Goal: Check status

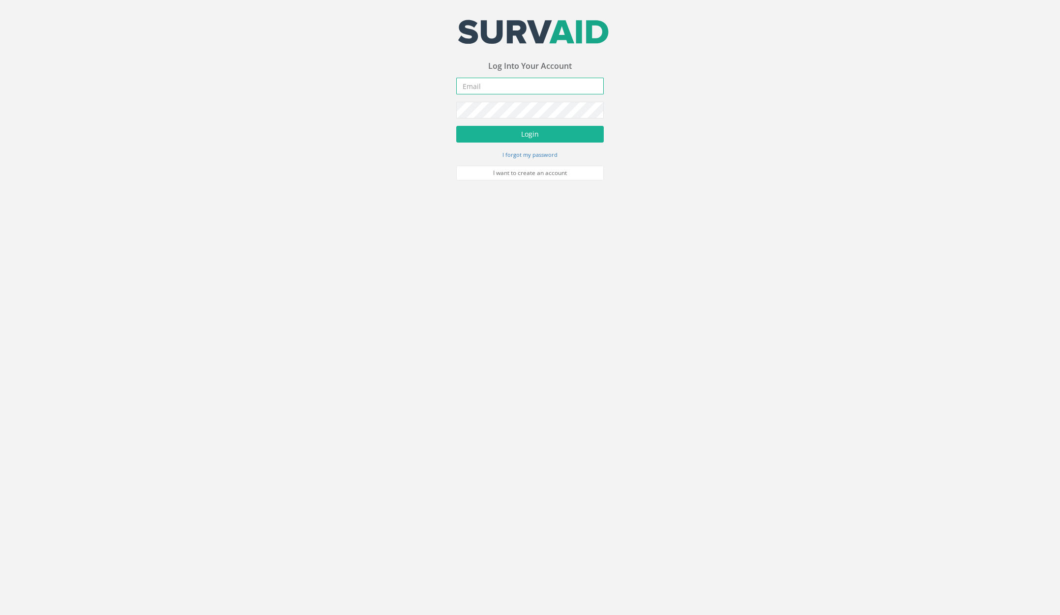
click at [542, 89] on input "email" at bounding box center [529, 86] width 147 height 17
type input "[PERSON_NAME][EMAIL_ADDRESS][PERSON_NAME][DOMAIN_NAME]"
click at [456, 126] on button "Login" at bounding box center [529, 134] width 147 height 17
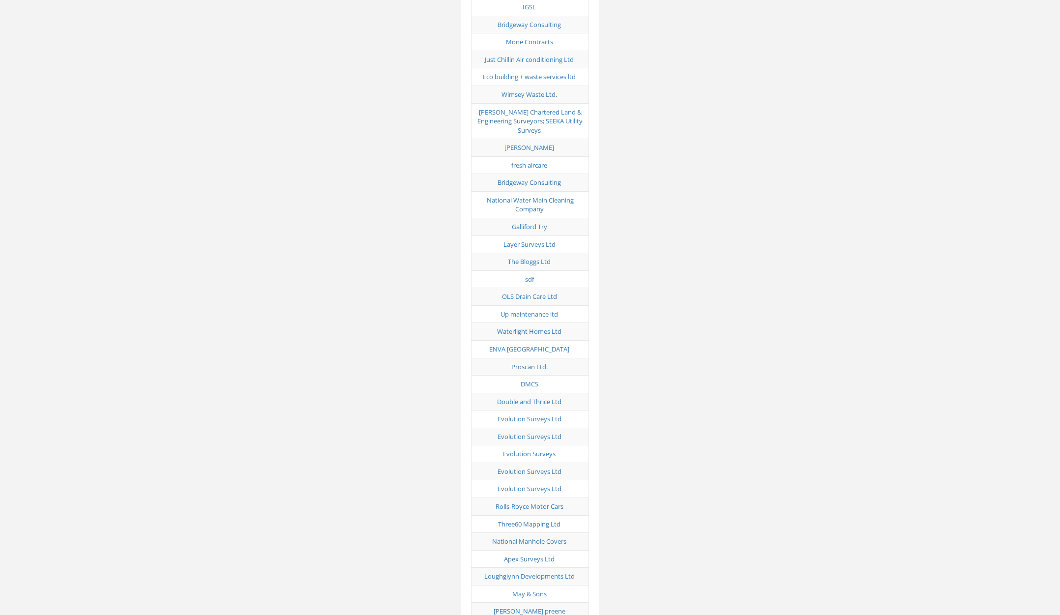
scroll to position [4896, 0]
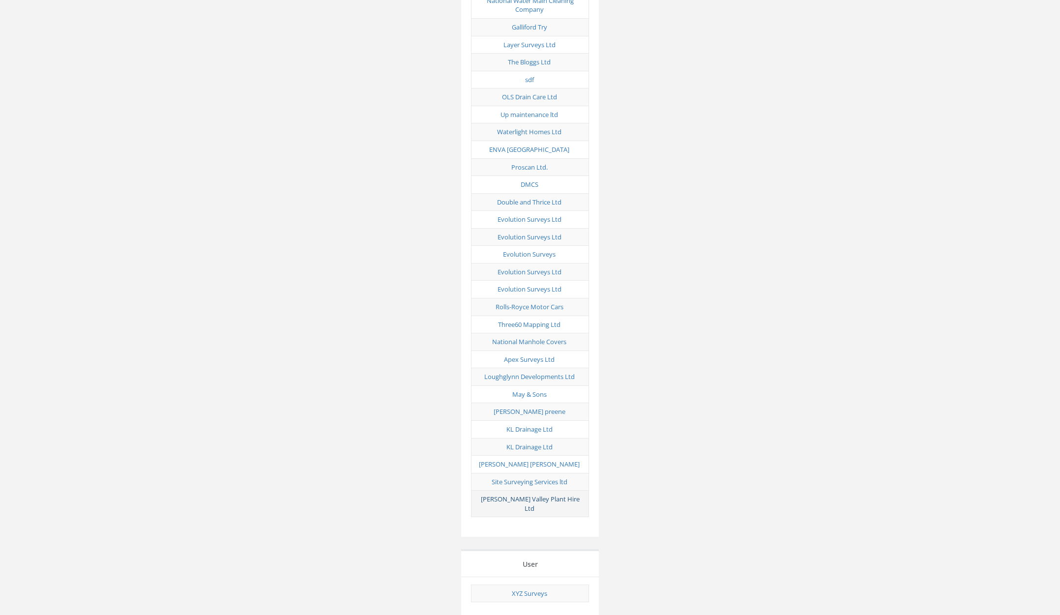
click at [540, 494] on link "[PERSON_NAME] Valley Plant Hire Ltd" at bounding box center [530, 503] width 99 height 18
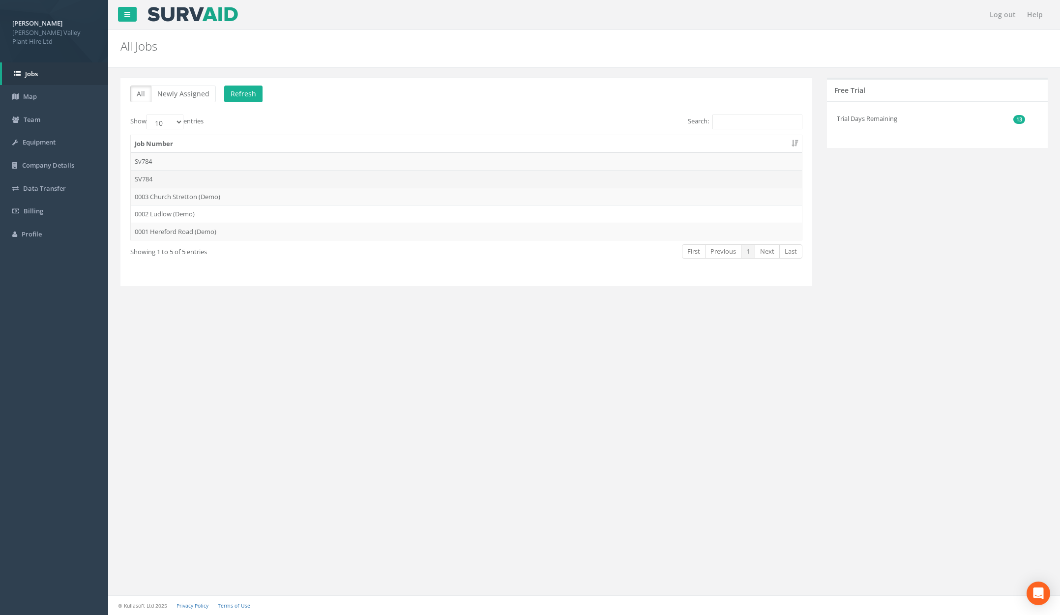
click at [239, 181] on td "SV784" at bounding box center [466, 179] width 671 height 18
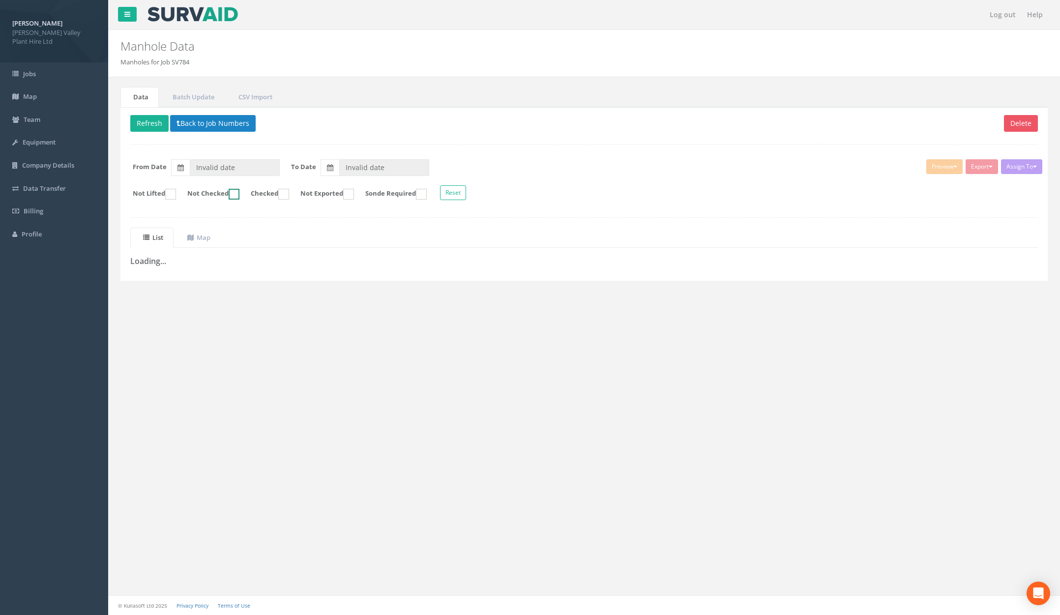
type input "[DATE]"
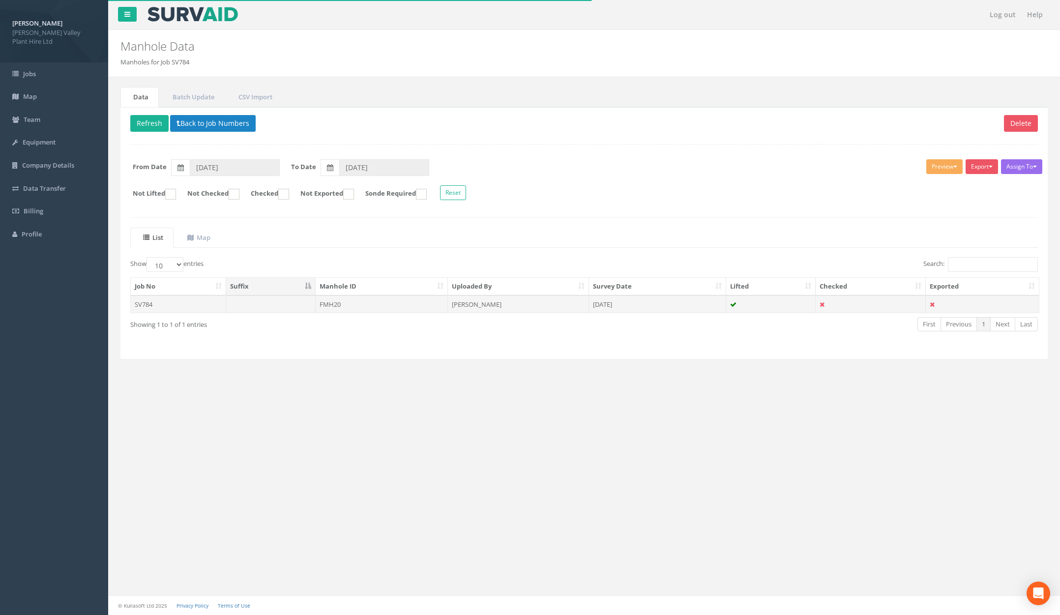
click at [301, 307] on td at bounding box center [270, 304] width 89 height 18
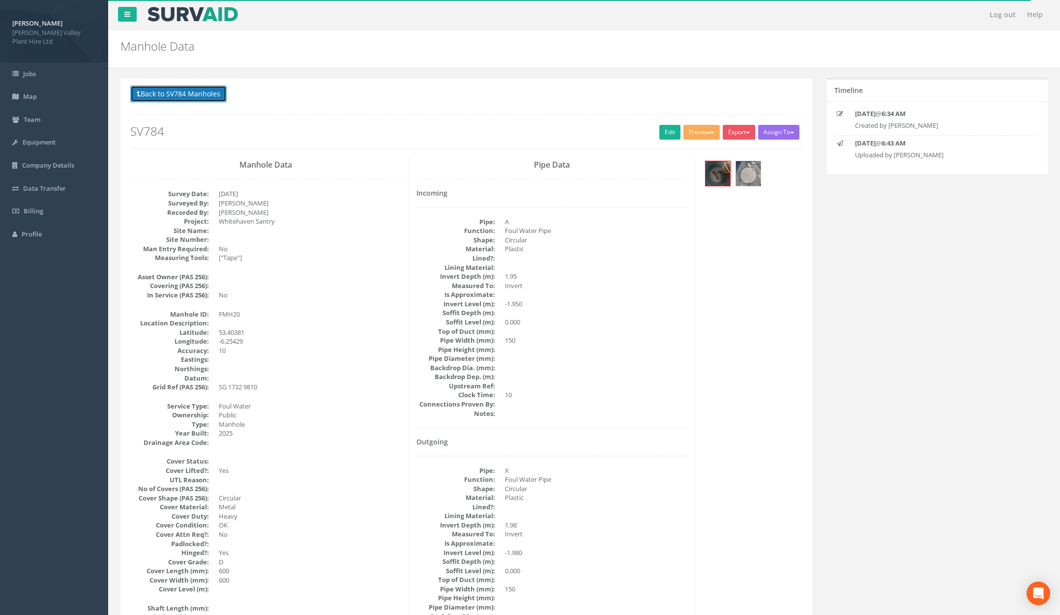
click at [192, 100] on button "Back to SV784 Manholes" at bounding box center [178, 94] width 96 height 17
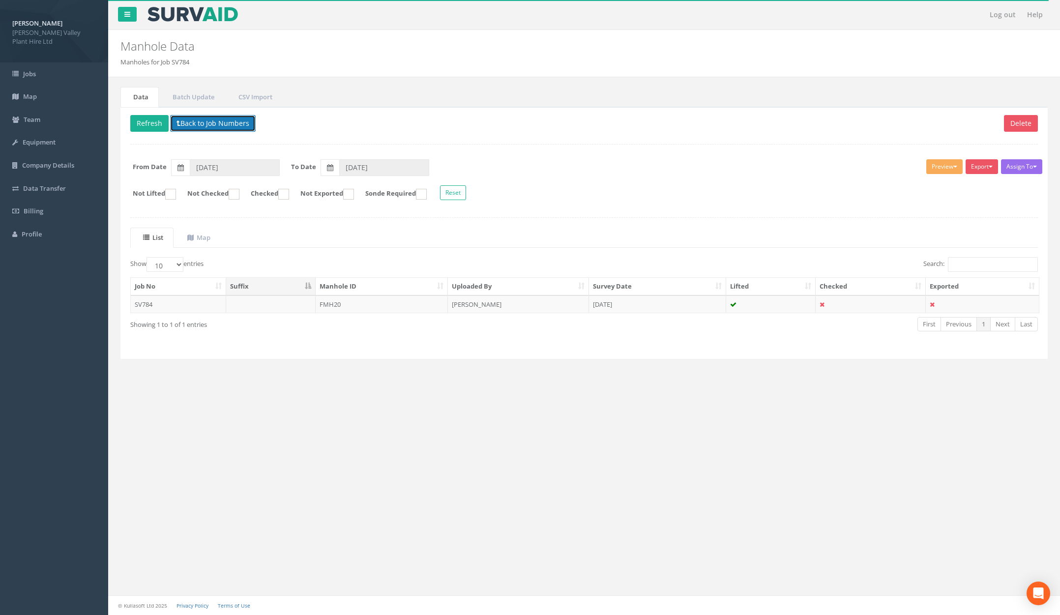
click at [234, 120] on button "Back to Job Numbers" at bounding box center [213, 123] width 86 height 17
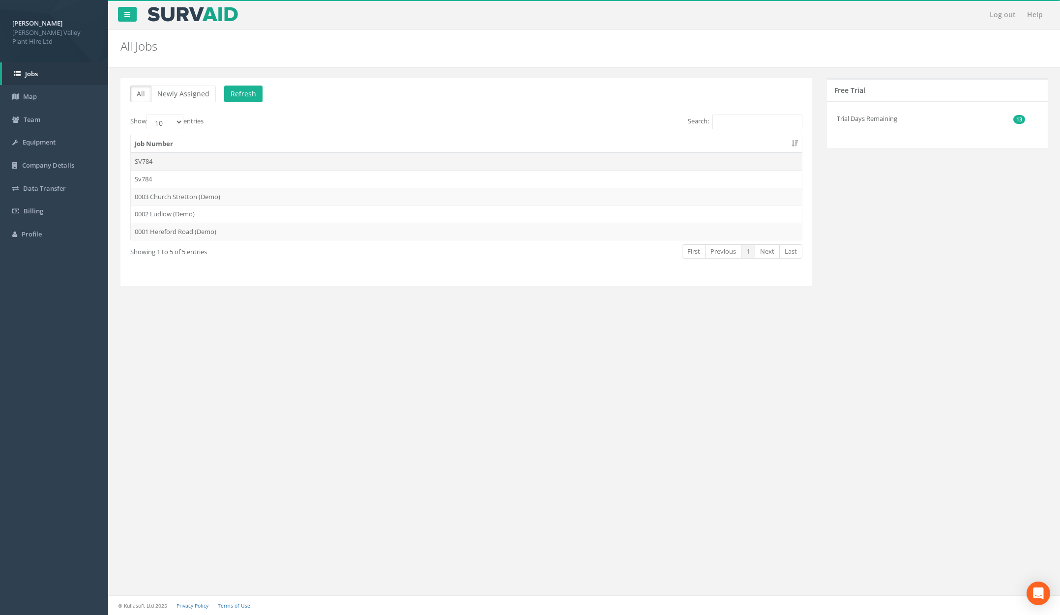
click at [206, 164] on td "SV784" at bounding box center [466, 161] width 671 height 18
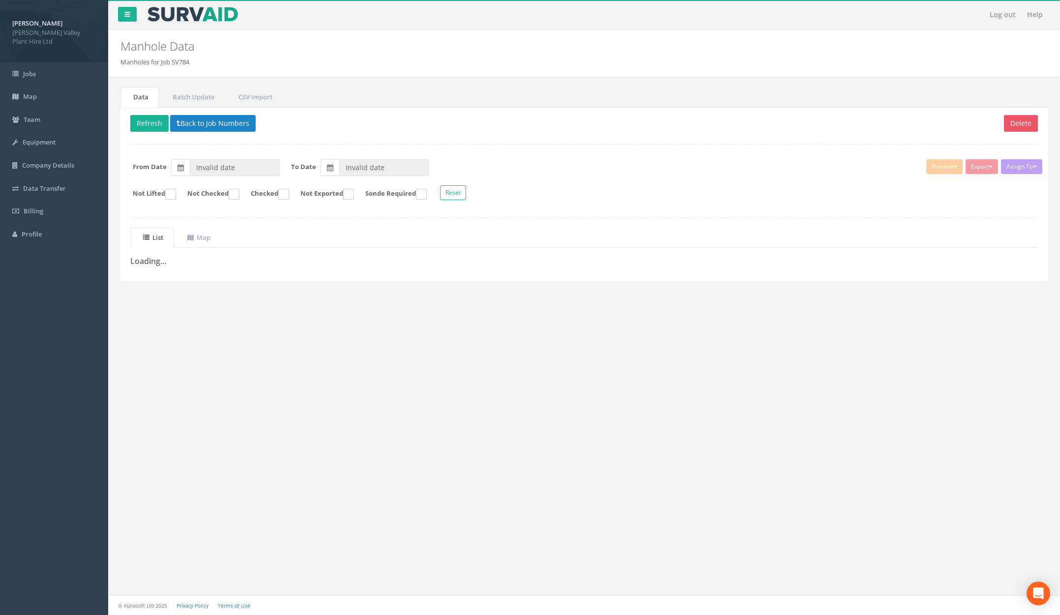
type input "[DATE]"
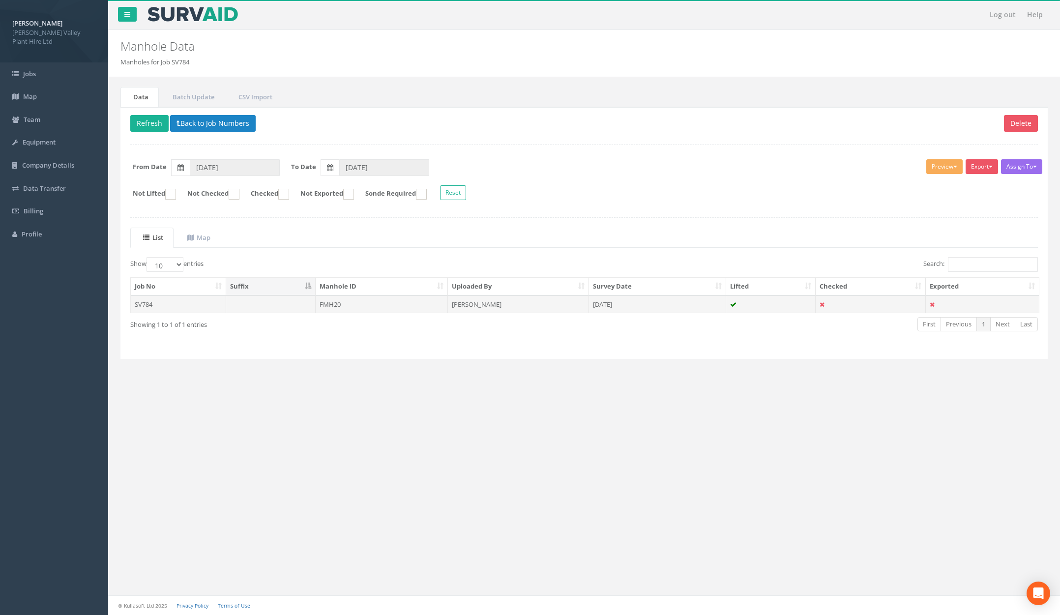
click at [395, 308] on td "FMH20" at bounding box center [382, 304] width 133 height 18
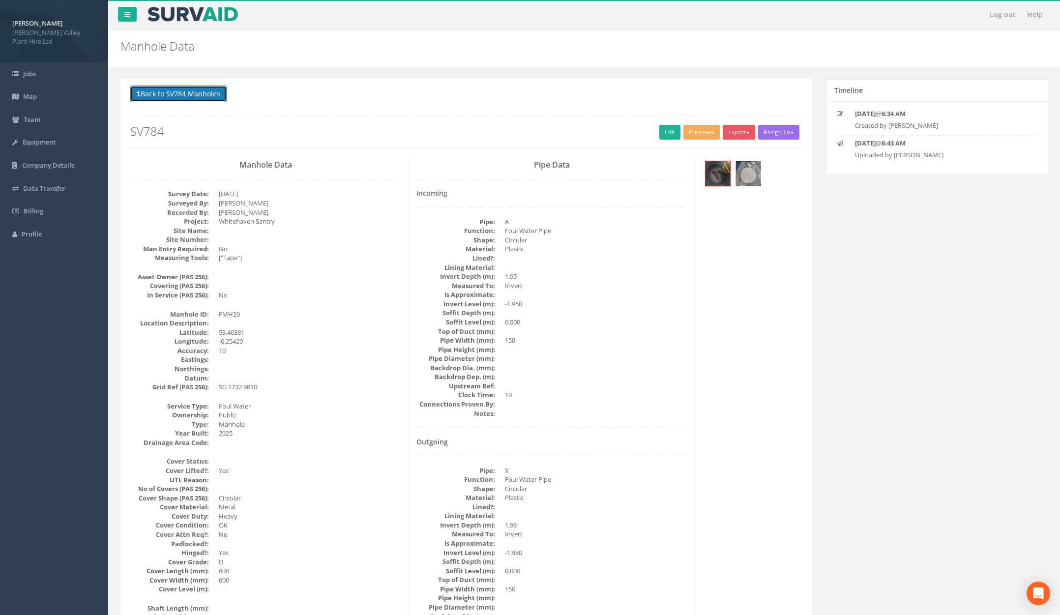
click at [186, 97] on button "Back to SV784 Manholes" at bounding box center [178, 94] width 96 height 17
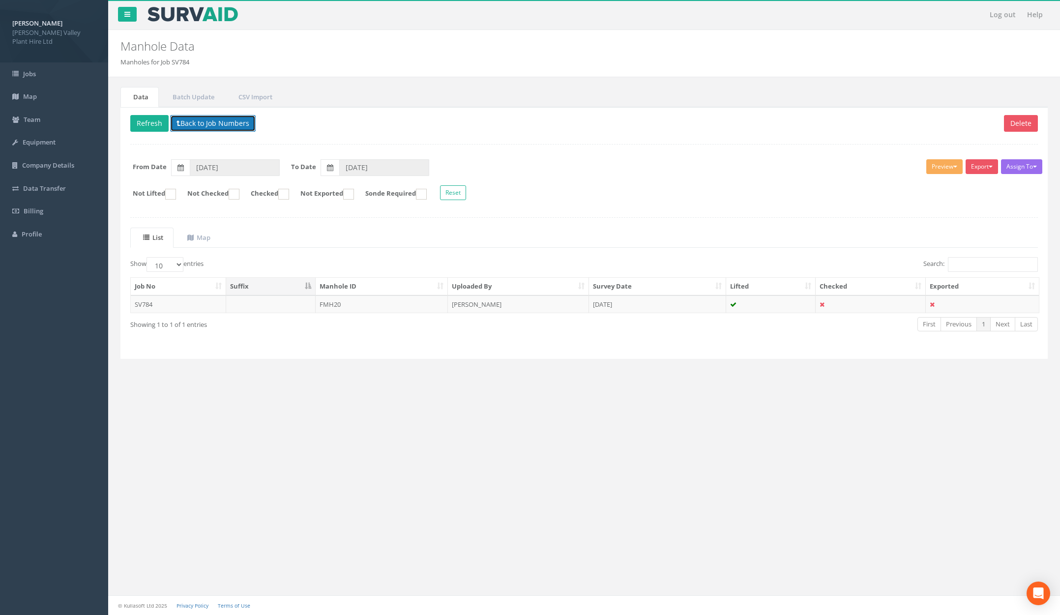
click at [209, 115] on button "Back to Job Numbers" at bounding box center [213, 123] width 86 height 17
